Goal: Information Seeking & Learning: Find specific page/section

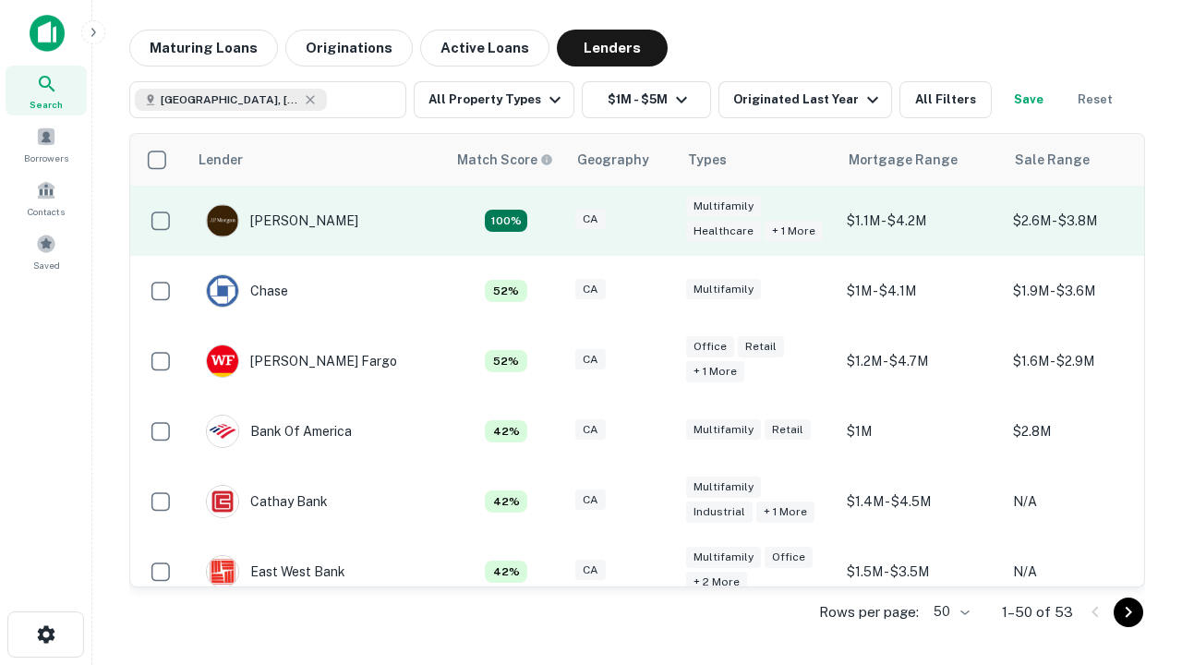
click at [656, 221] on div "CA" at bounding box center [622, 221] width 92 height 25
